Goal: Task Accomplishment & Management: Use online tool/utility

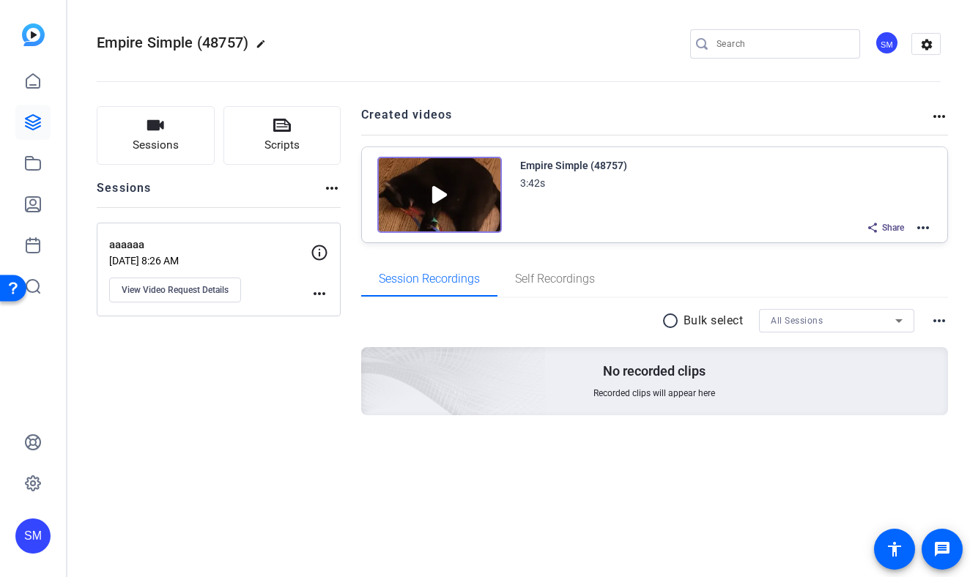
click at [18, 536] on div "SM" at bounding box center [32, 536] width 35 height 35
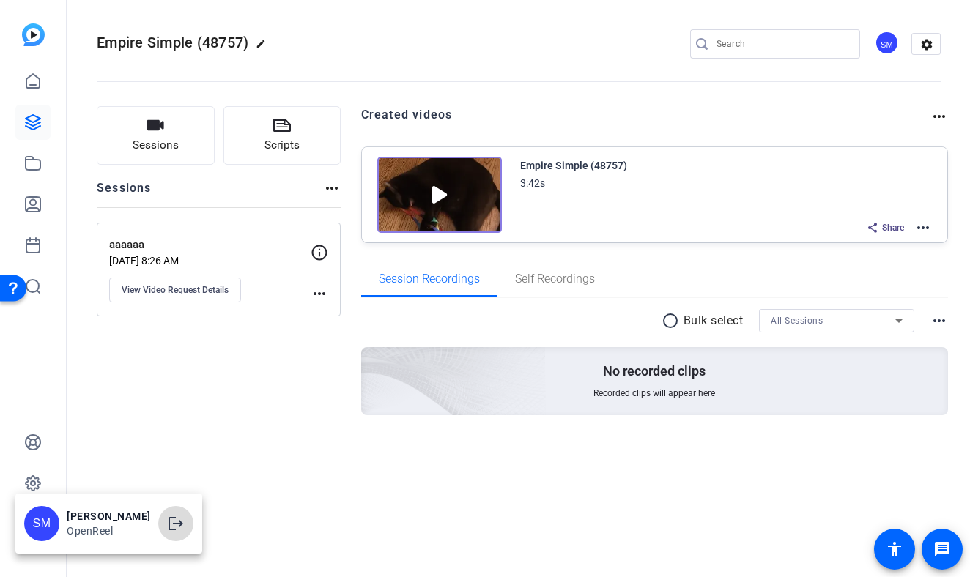
click at [185, 520] on mat-icon "logout" at bounding box center [176, 524] width 18 height 18
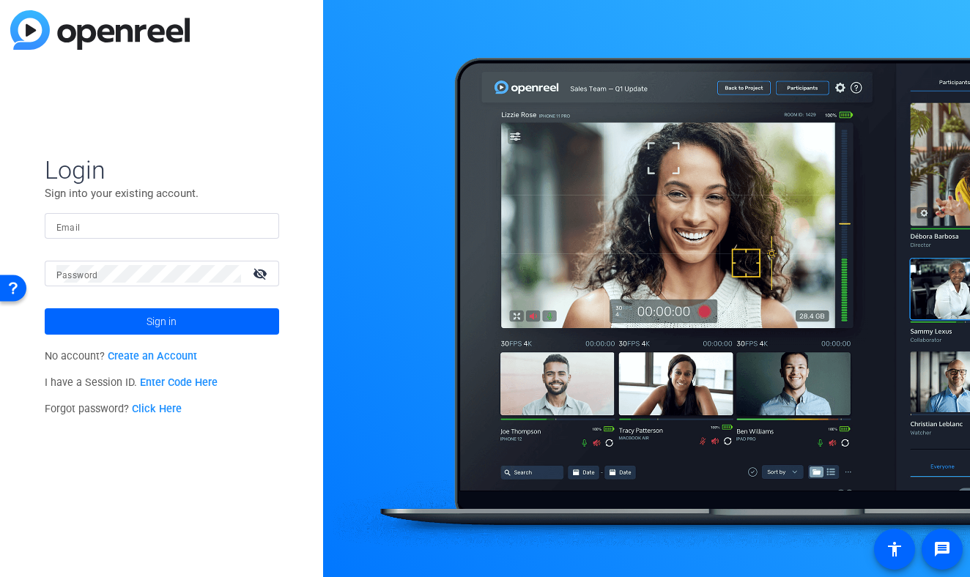
click at [208, 238] on div at bounding box center [161, 226] width 211 height 26
click at [201, 232] on input "Email" at bounding box center [161, 227] width 211 height 18
click at [210, 227] on input "Email" at bounding box center [161, 227] width 211 height 18
click at [261, 228] on div at bounding box center [259, 227] width 18 height 18
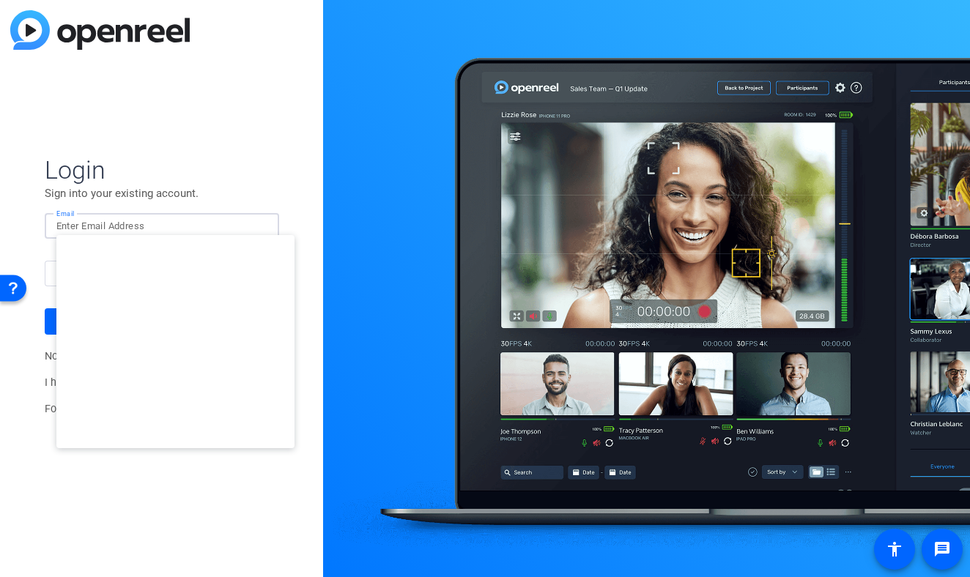
type input "[EMAIL_ADDRESS][DOMAIN_NAME]"
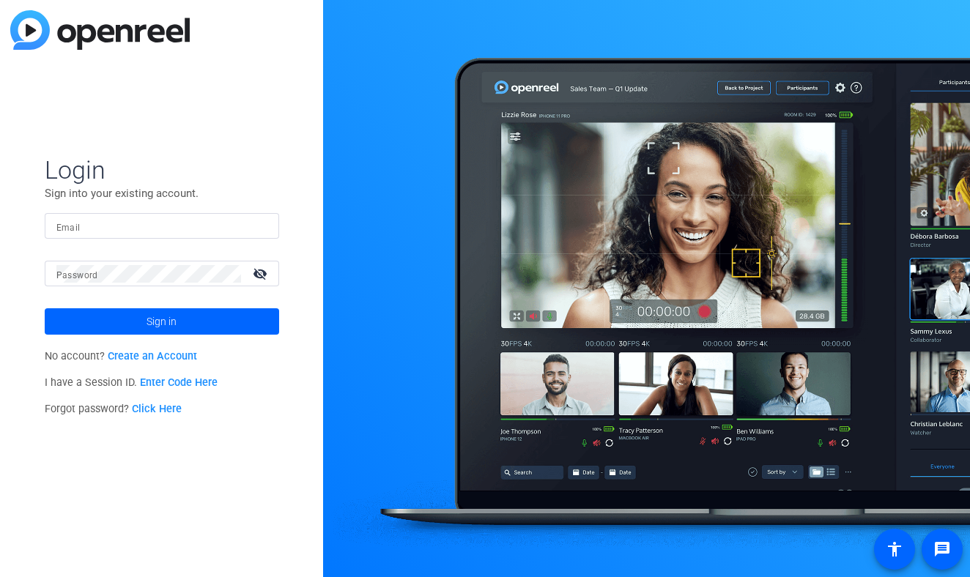
click at [174, 227] on input "Email" at bounding box center [161, 227] width 211 height 18
click at [259, 226] on img at bounding box center [255, 227] width 10 height 18
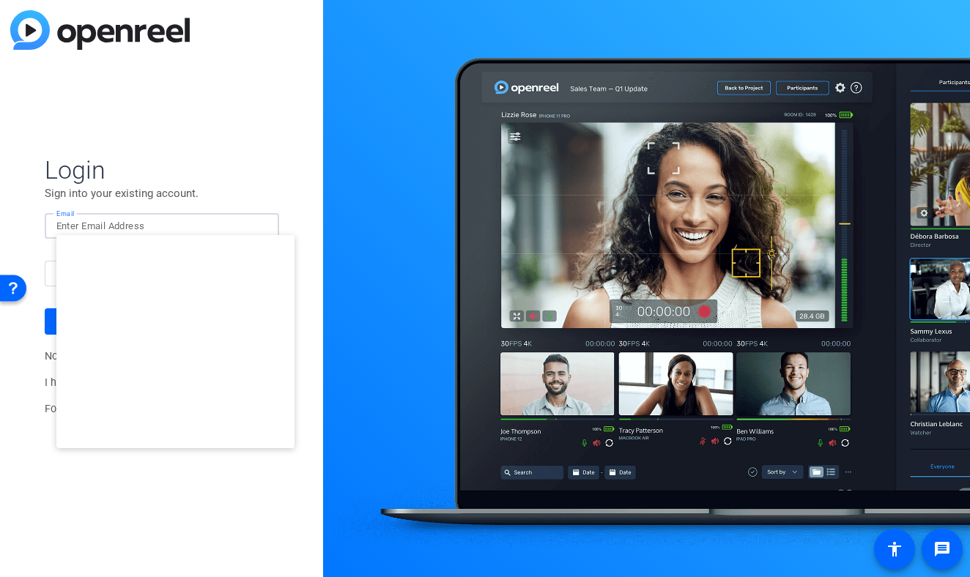
type input "[EMAIL_ADDRESS][DOMAIN_NAME]"
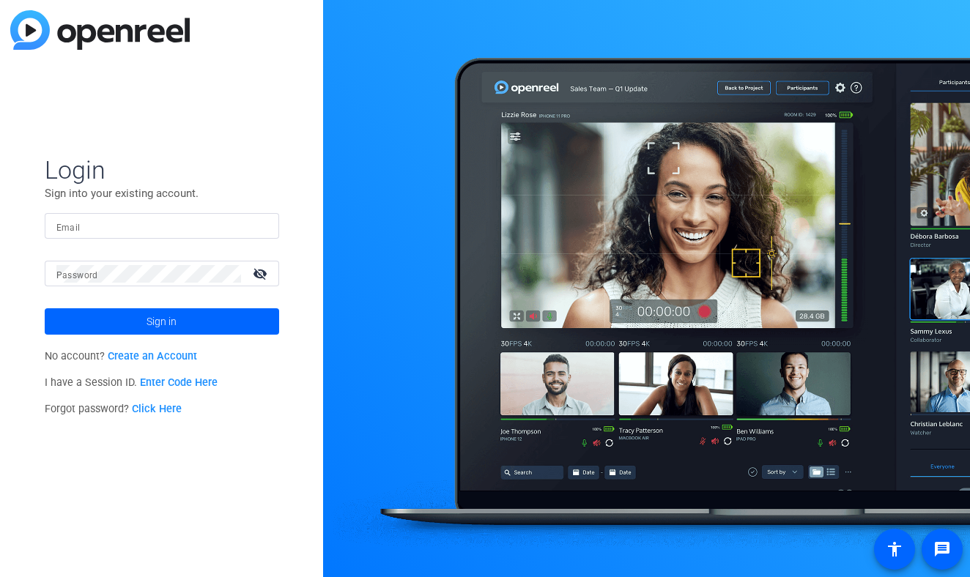
click at [128, 240] on mat-form-field "Email" at bounding box center [162, 237] width 235 height 48
click at [128, 235] on input "Email" at bounding box center [161, 227] width 211 height 18
click at [262, 223] on div at bounding box center [259, 227] width 18 height 18
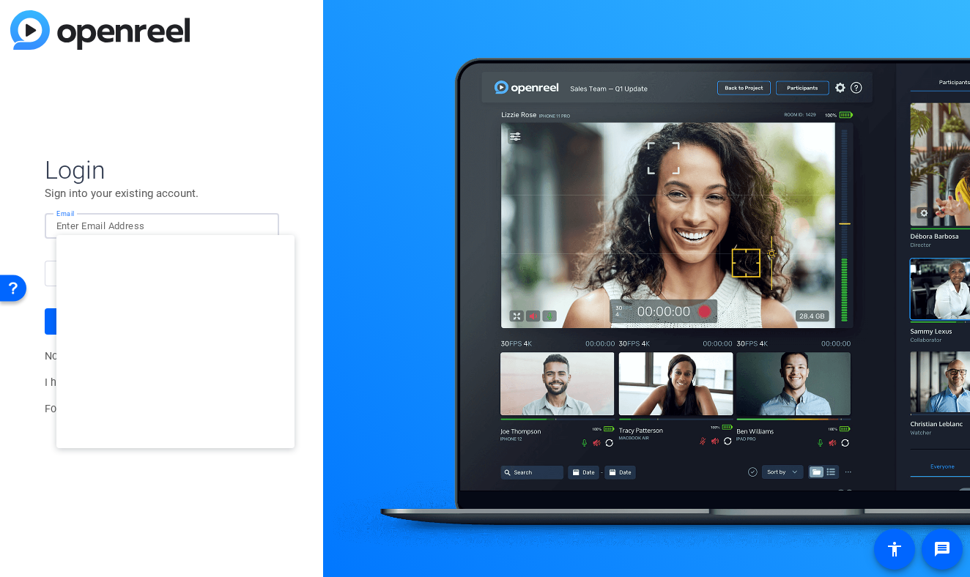
type input "studiosupport+2@openreel.com"
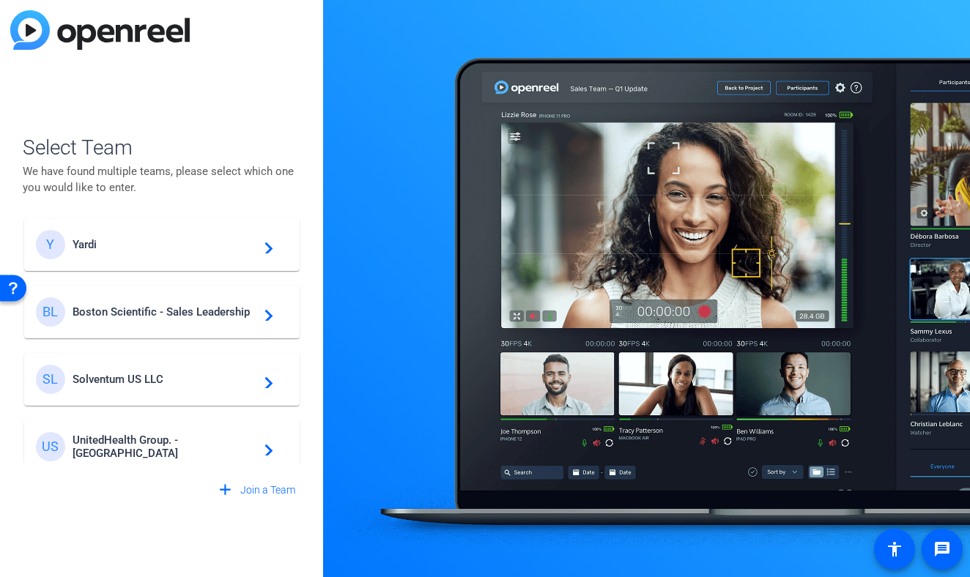
scroll to position [281, 0]
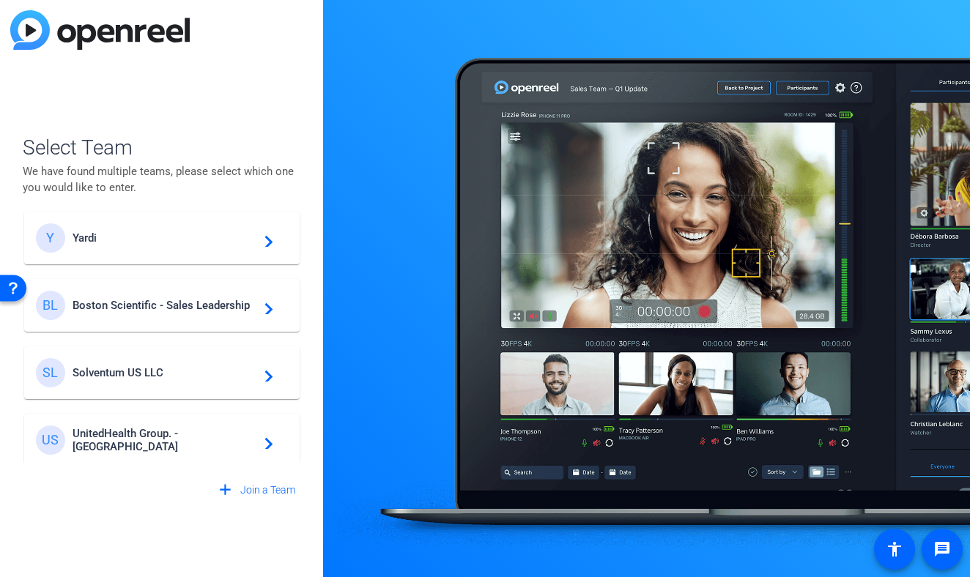
click at [192, 309] on span "Boston Scientific - Sales Leadership" at bounding box center [164, 305] width 183 height 13
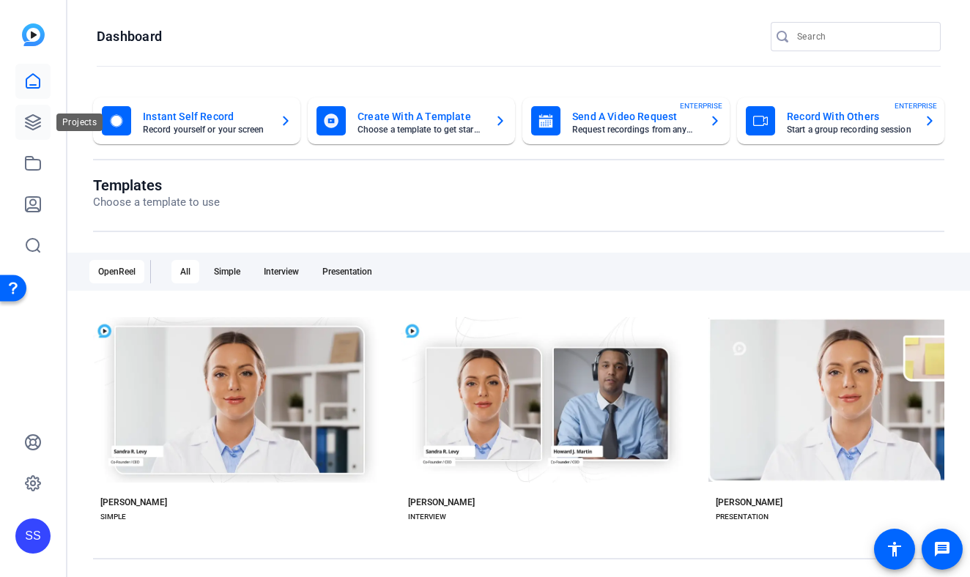
click at [31, 108] on link at bounding box center [32, 122] width 35 height 35
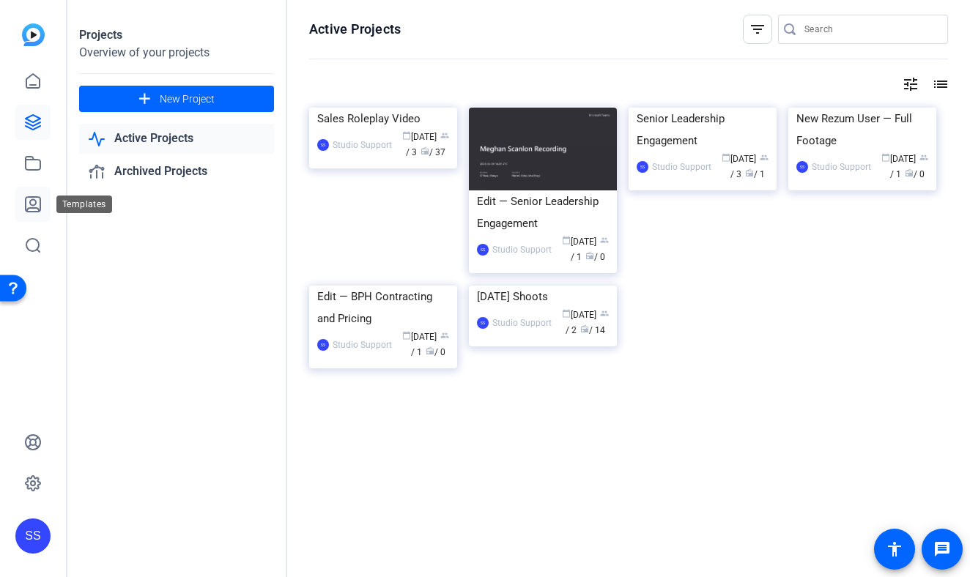
click at [37, 213] on icon at bounding box center [33, 205] width 18 height 18
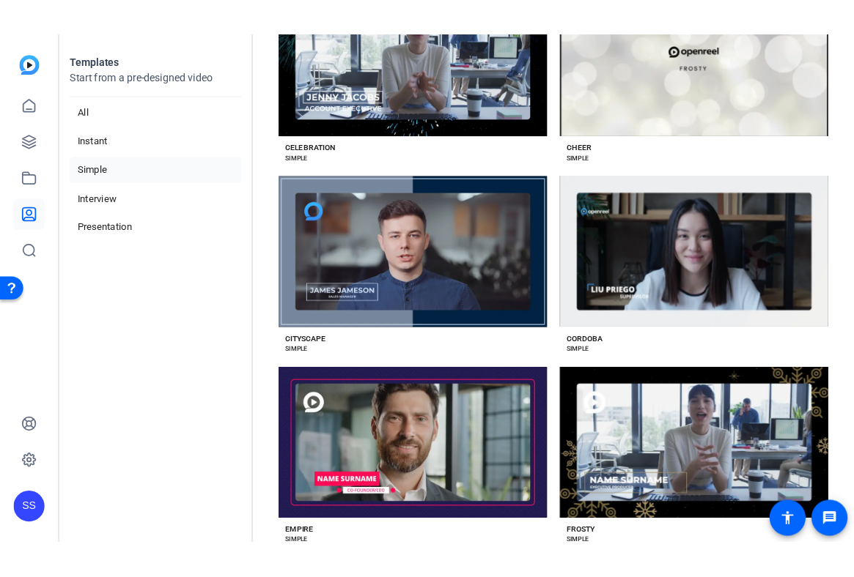
scroll to position [826, 0]
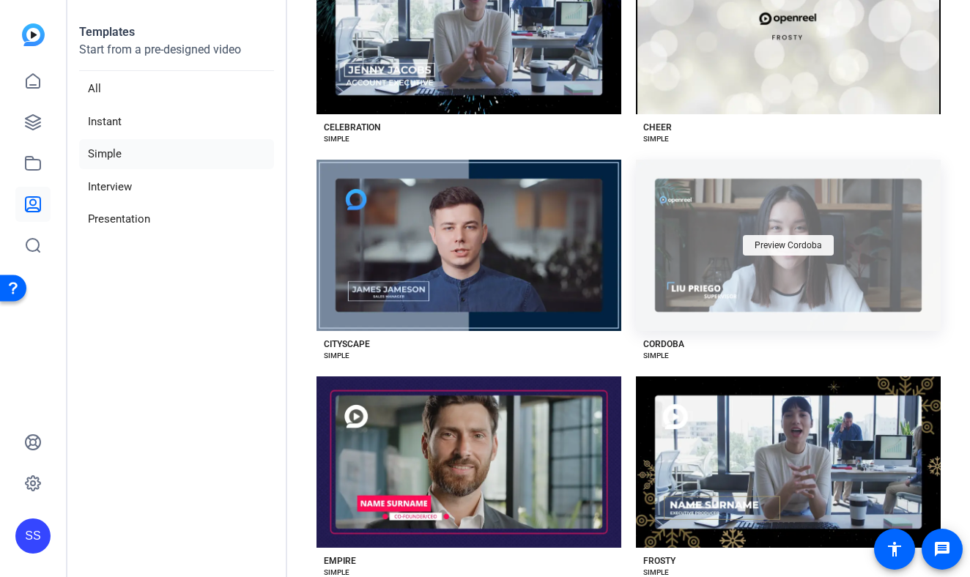
click at [750, 243] on div "Preview Cordoba" at bounding box center [788, 245] width 91 height 21
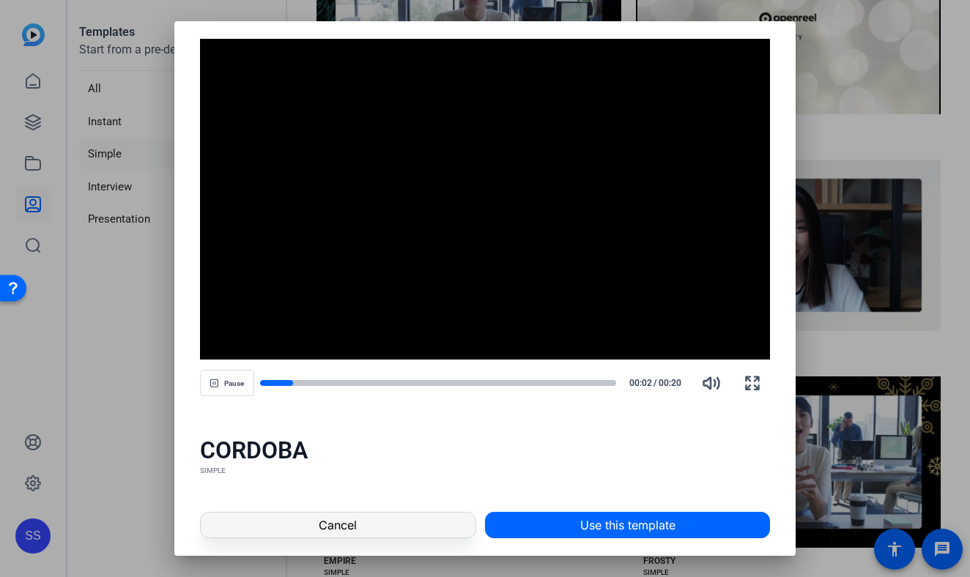
click at [407, 531] on span at bounding box center [338, 525] width 275 height 35
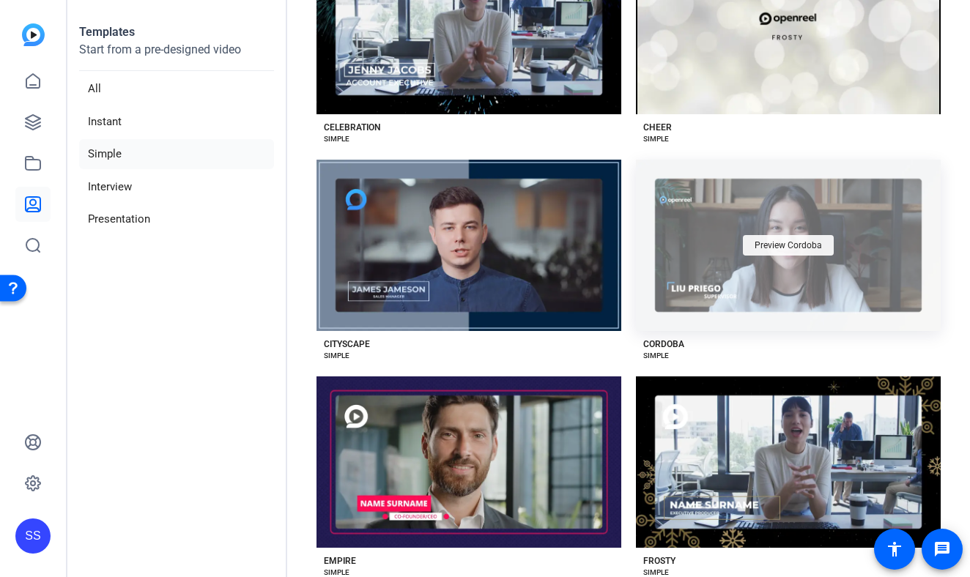
click at [787, 245] on span "Preview Cordoba" at bounding box center [788, 245] width 67 height 9
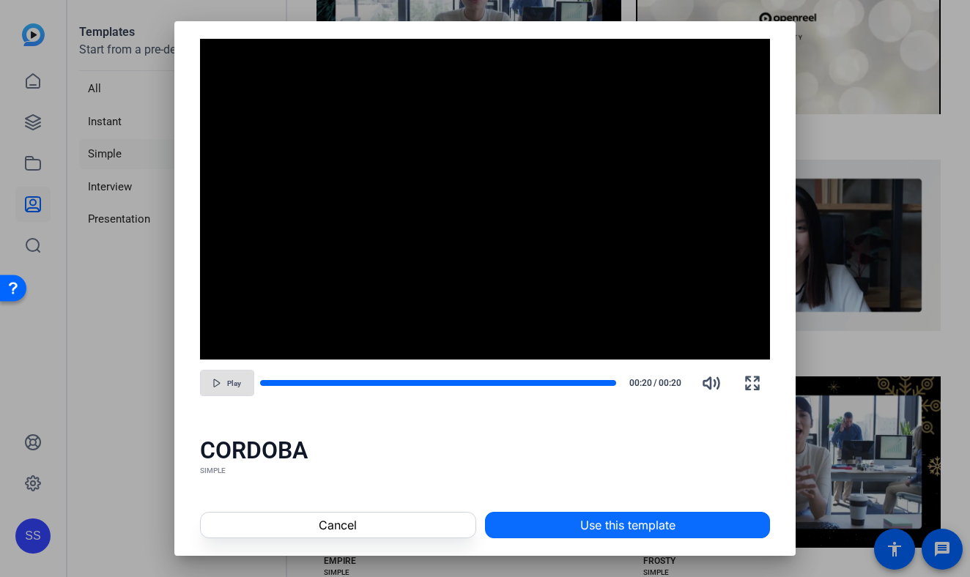
click at [543, 521] on span at bounding box center [628, 525] width 284 height 35
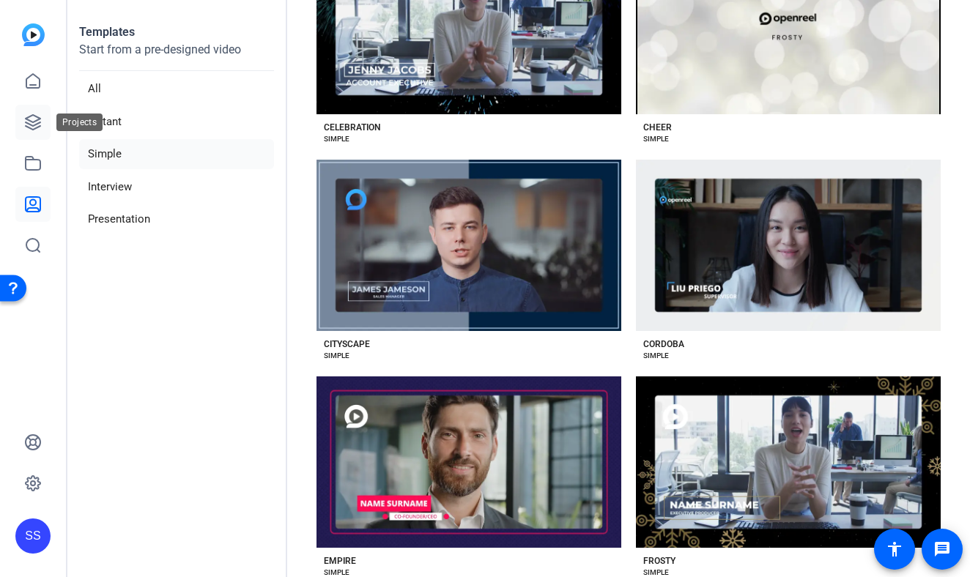
click at [33, 115] on icon at bounding box center [33, 122] width 15 height 15
